Goal: Task Accomplishment & Management: Manage account settings

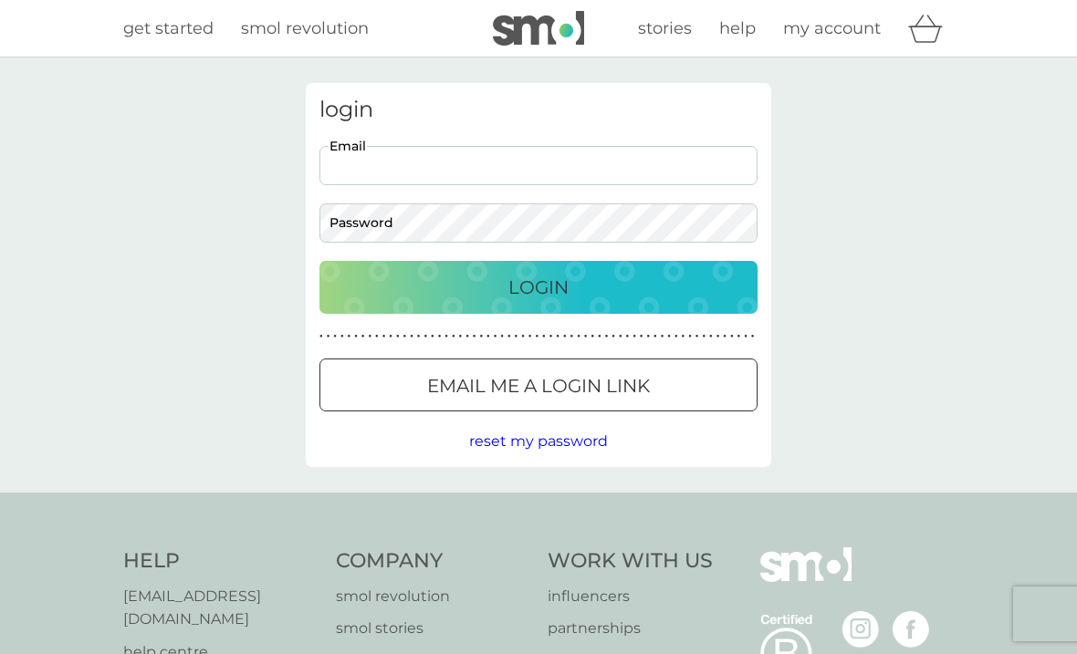
type input "[EMAIL_ADDRESS][DOMAIN_NAME]"
click at [537, 284] on p "Login" at bounding box center [538, 287] width 60 height 29
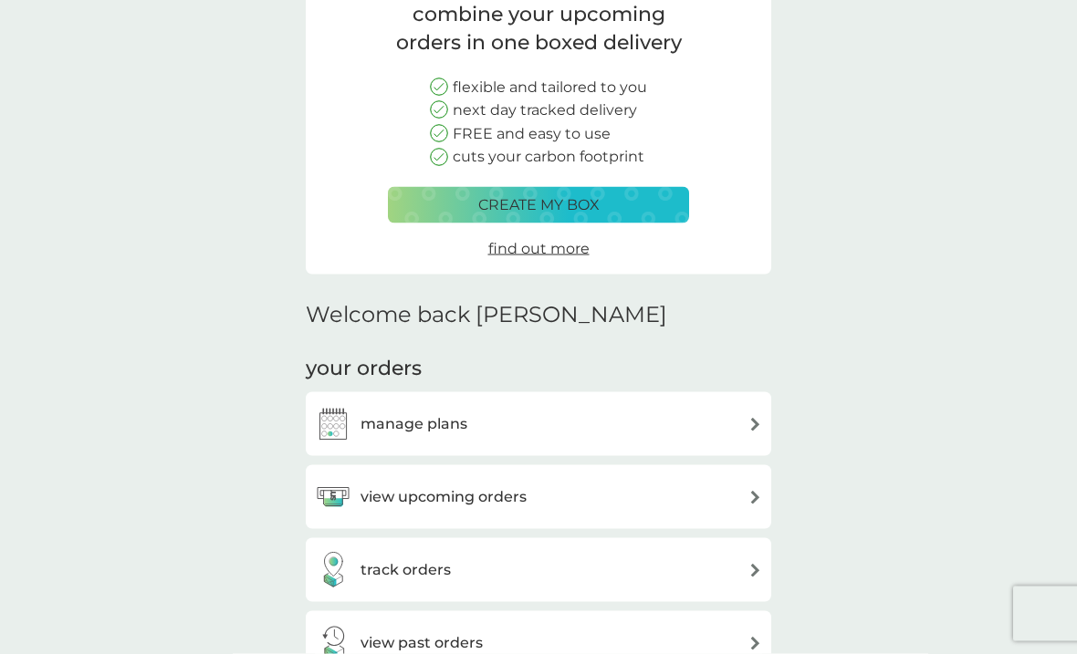
scroll to position [161, 0]
click at [759, 569] on img at bounding box center [755, 570] width 14 height 14
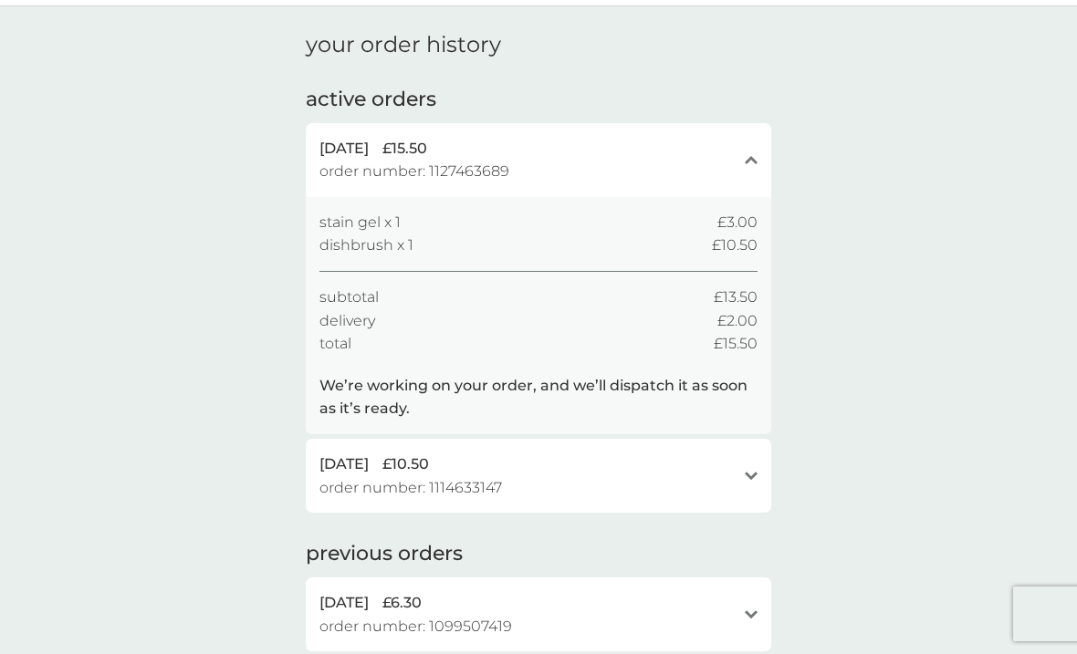
scroll to position [52, 0]
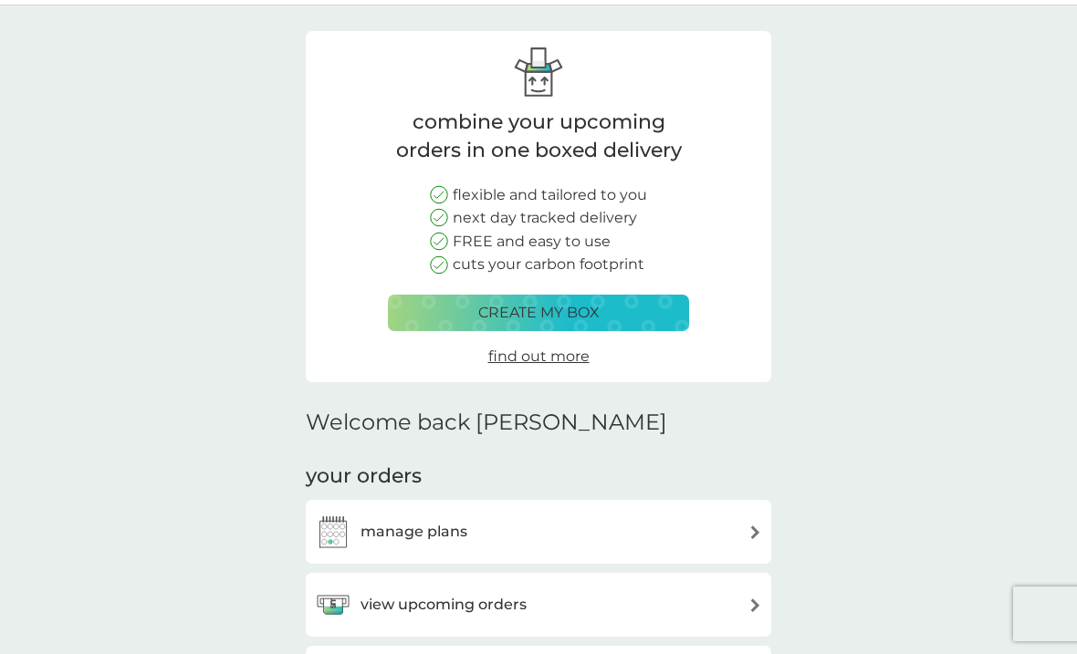
scroll to position [213, 0]
